Goal: Check status: Check status

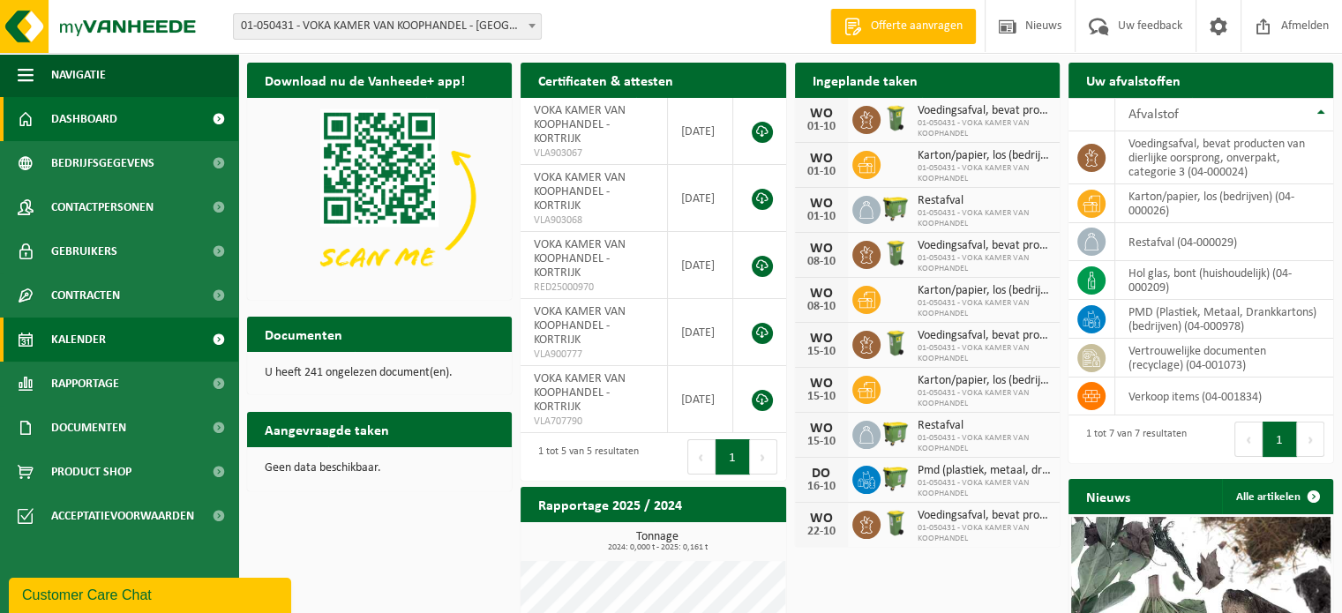
click at [92, 337] on span "Kalender" at bounding box center [78, 340] width 55 height 44
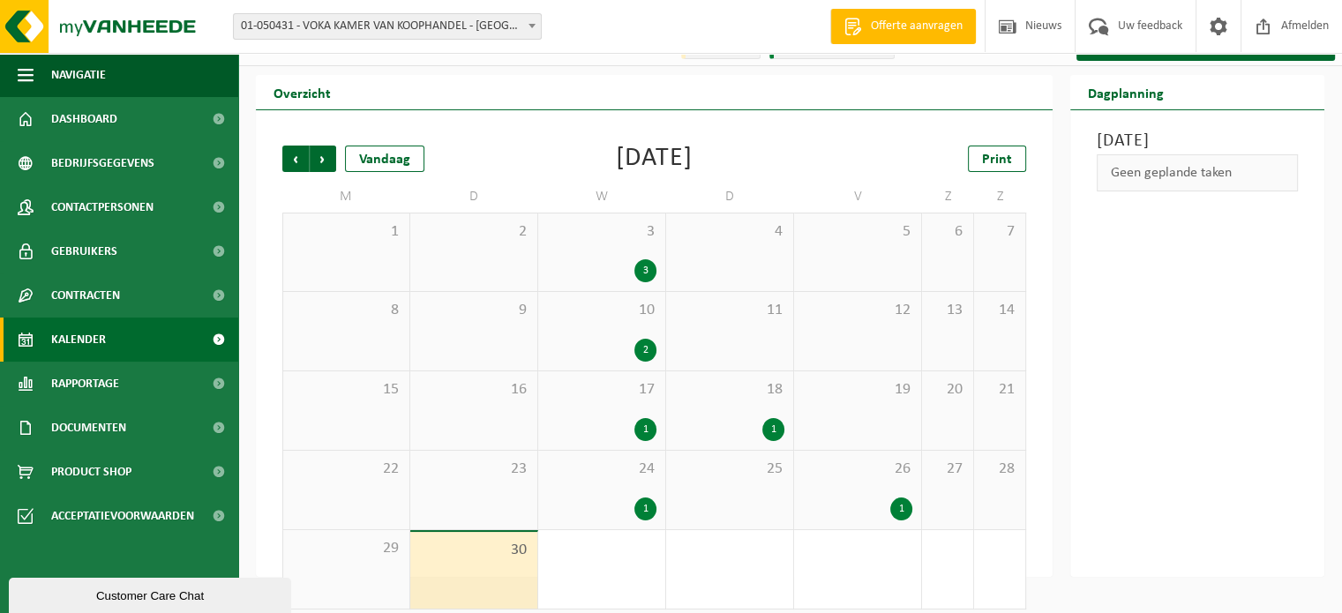
scroll to position [41, 0]
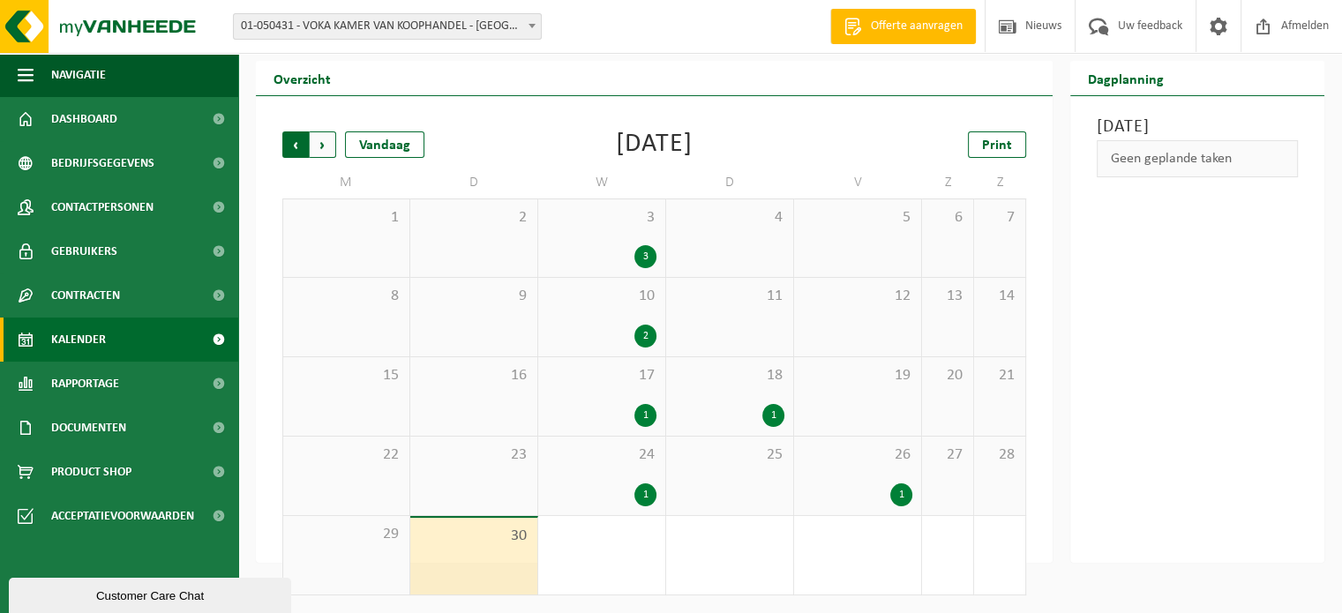
click at [326, 139] on span "Volgende" at bounding box center [323, 145] width 26 height 26
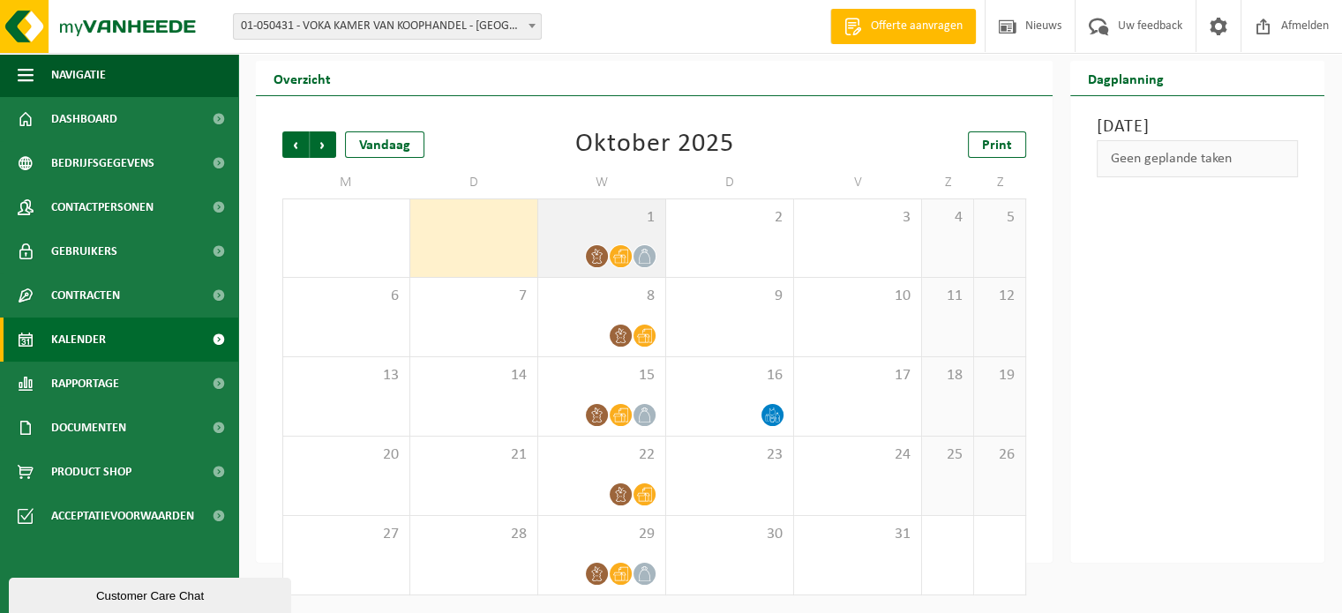
click at [618, 257] on icon at bounding box center [620, 256] width 15 height 15
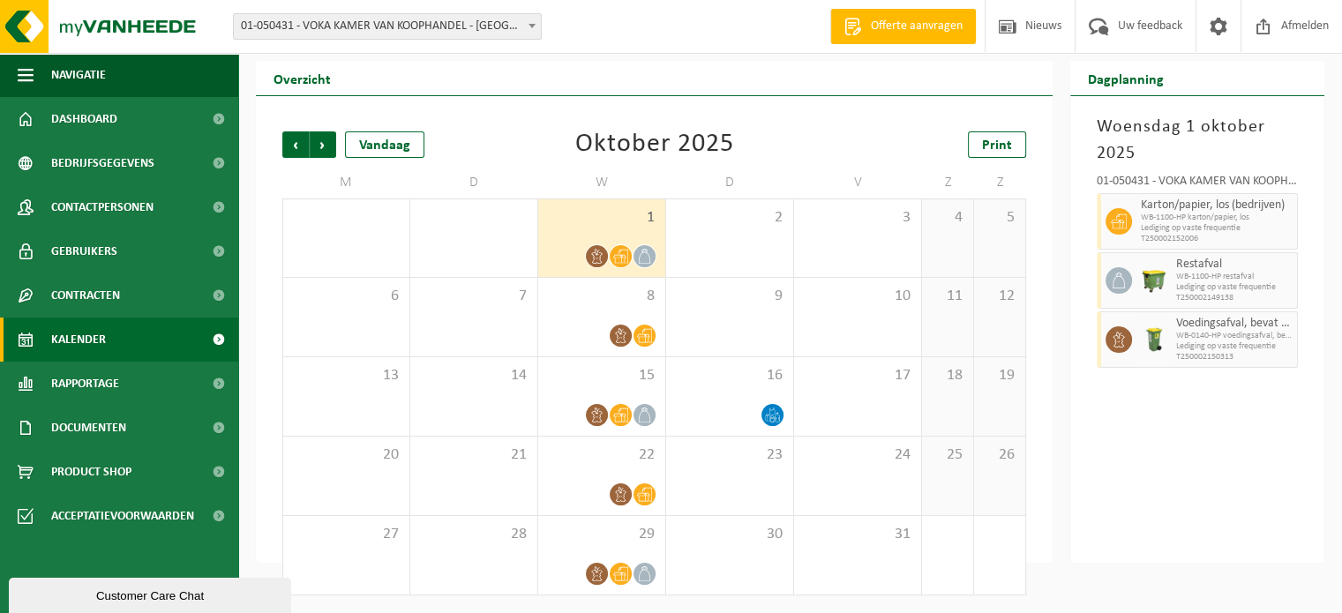
click at [643, 258] on icon at bounding box center [644, 256] width 15 height 15
